Goal: Task Accomplishment & Management: Manage account settings

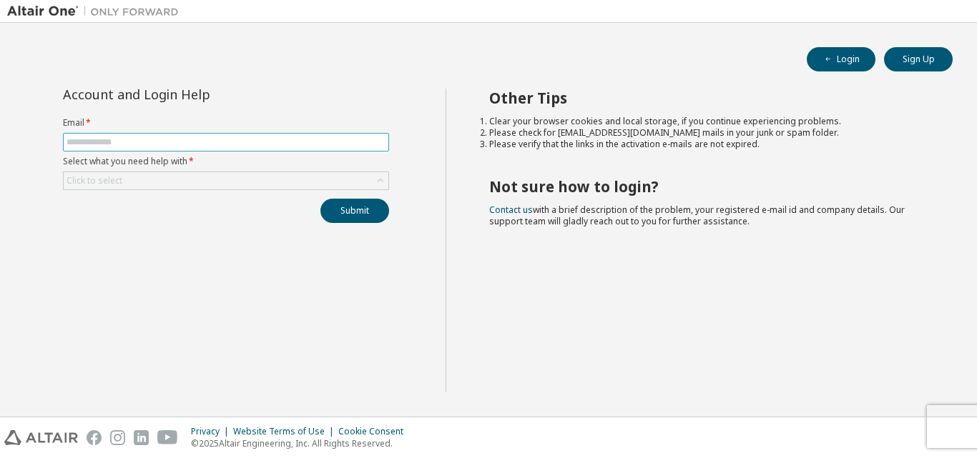
click at [208, 135] on span at bounding box center [226, 142] width 326 height 19
click at [202, 144] on input "text" at bounding box center [226, 142] width 319 height 11
type input "**********"
click at [153, 178] on div "Click to select" at bounding box center [226, 180] width 325 height 17
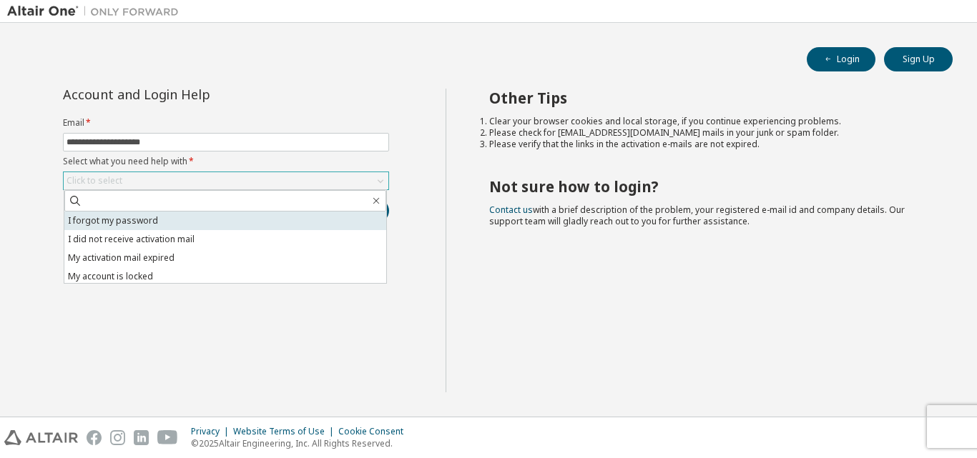
click at [132, 225] on li "I forgot my password" at bounding box center [225, 221] width 322 height 19
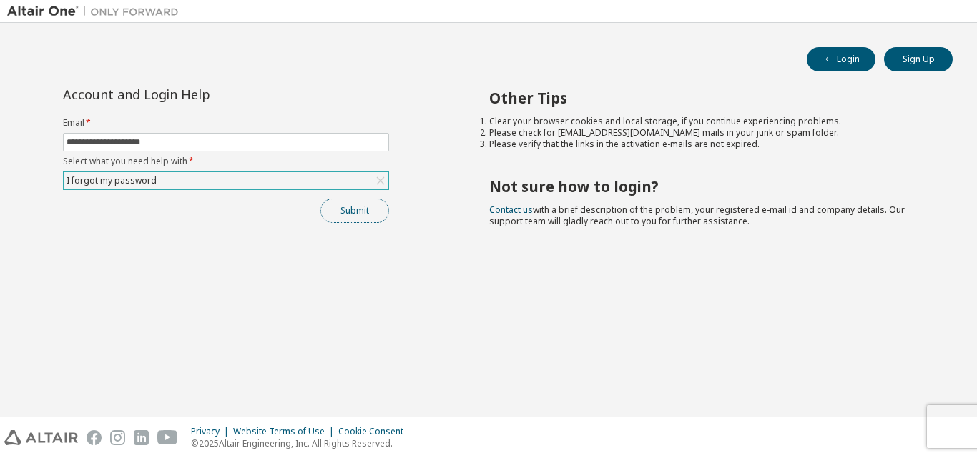
click at [373, 215] on button "Submit" at bounding box center [354, 211] width 69 height 24
